Goal: Information Seeking & Learning: Learn about a topic

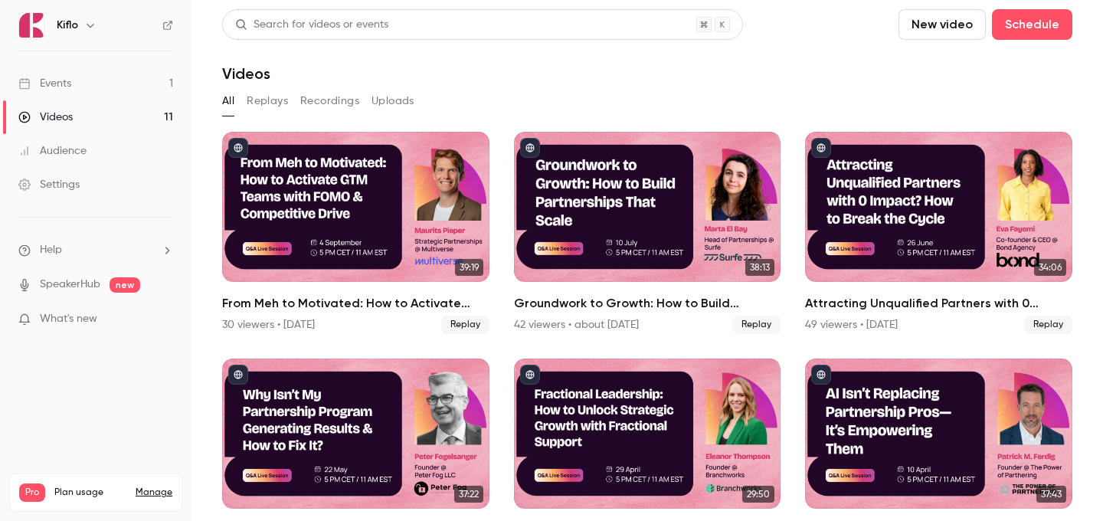
click at [70, 84] on div "Events" at bounding box center [44, 83] width 53 height 15
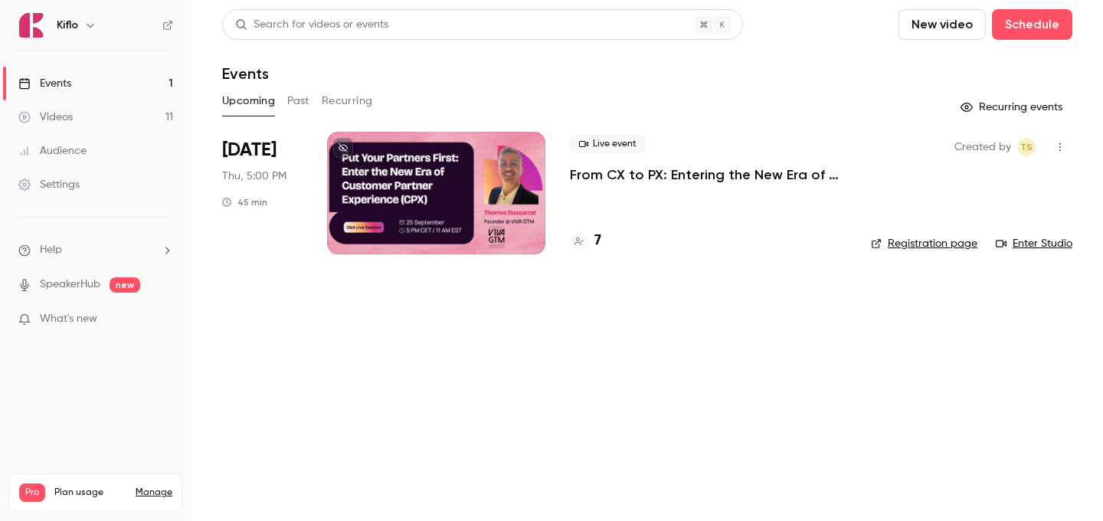
click at [446, 202] on div at bounding box center [436, 193] width 218 height 123
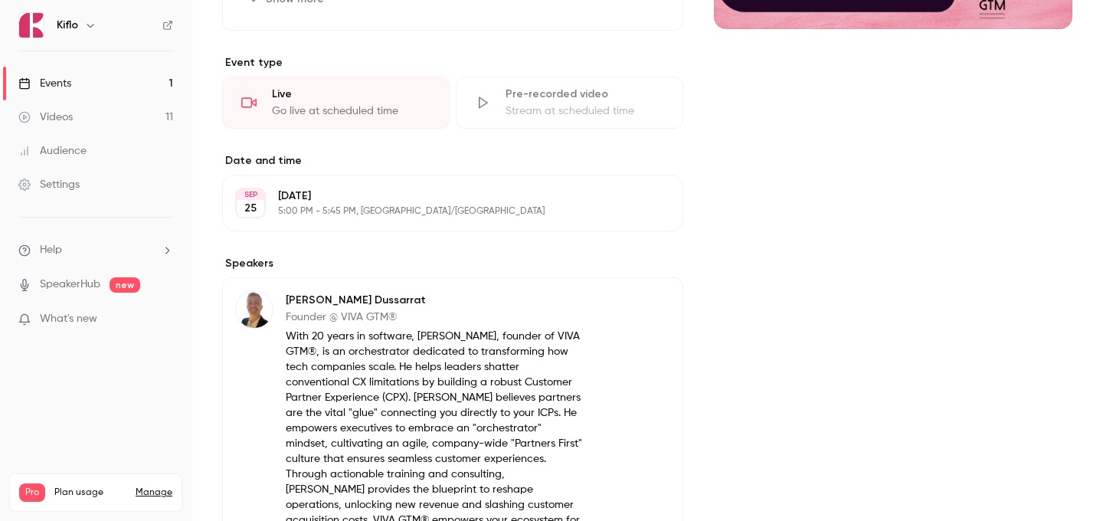
scroll to position [366, 0]
